Goal: Transaction & Acquisition: Purchase product/service

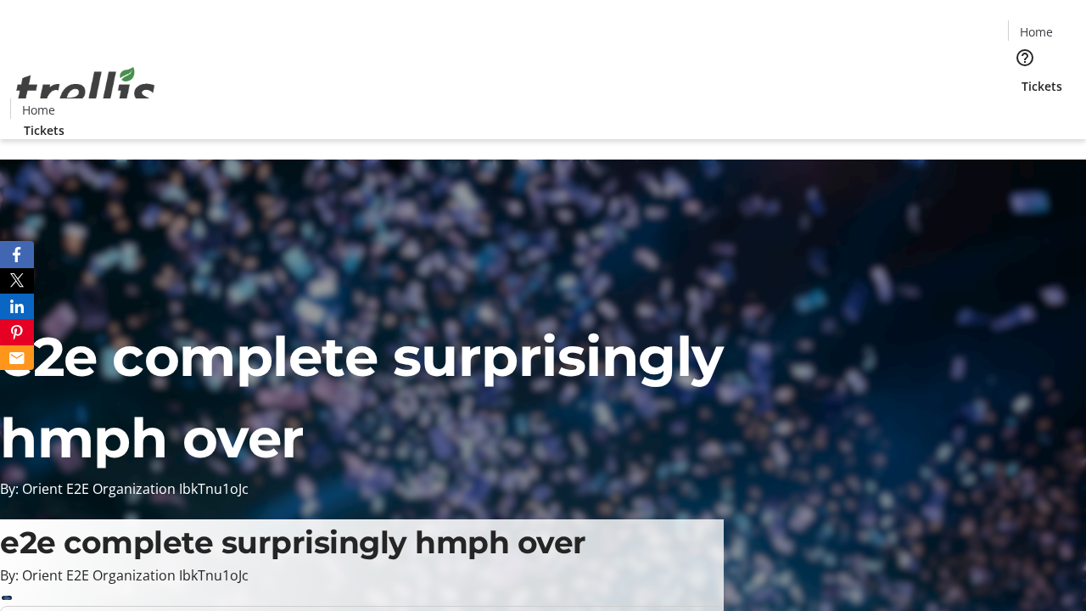
click at [1022, 77] on span "Tickets" at bounding box center [1042, 86] width 41 height 18
